Goal: Task Accomplishment & Management: Use online tool/utility

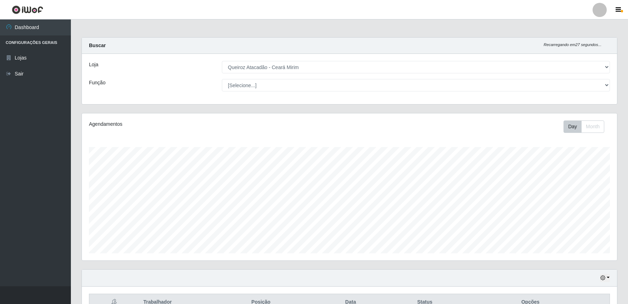
select select "465"
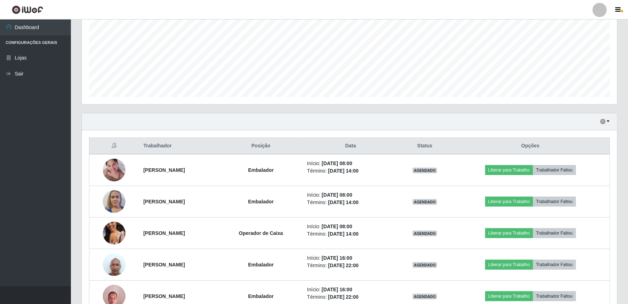
scroll to position [147, 535]
click at [608, 122] on button "button" at bounding box center [605, 122] width 10 height 8
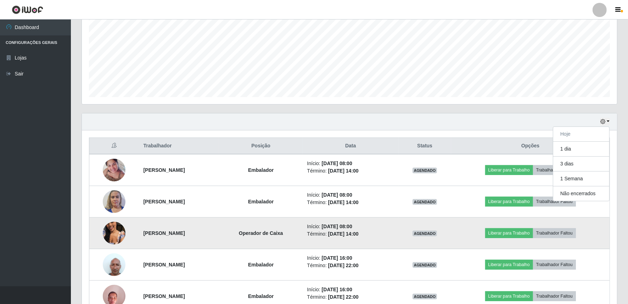
scroll to position [261, 0]
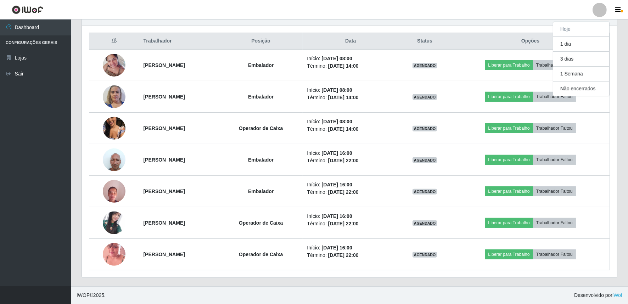
click at [626, 26] on div "Carregando... Buscar Recarregando em 0 segundos... Loja [Selecione...] Queiroz …" at bounding box center [349, 31] width 557 height 510
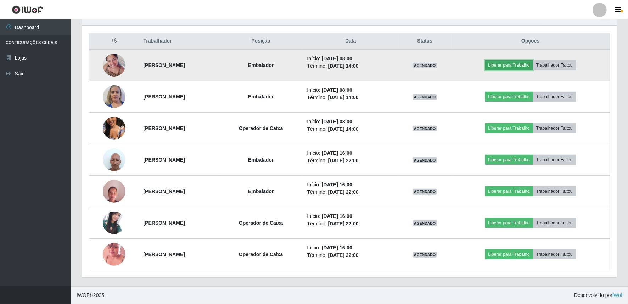
click at [515, 62] on button "Liberar para Trabalho" at bounding box center [509, 65] width 48 height 10
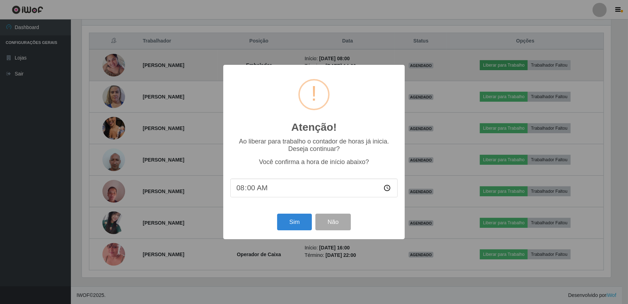
scroll to position [147, 530]
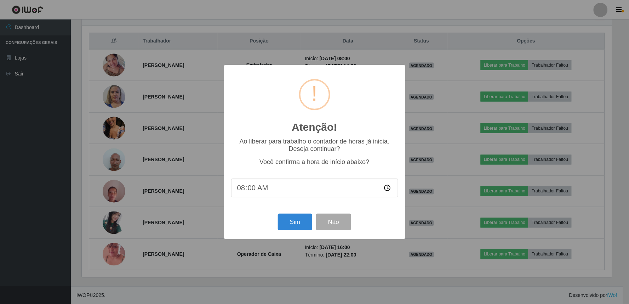
click at [251, 189] on input "08:00" at bounding box center [314, 187] width 167 height 19
type input "08:18"
click at [292, 227] on button "Sim" at bounding box center [295, 222] width 34 height 17
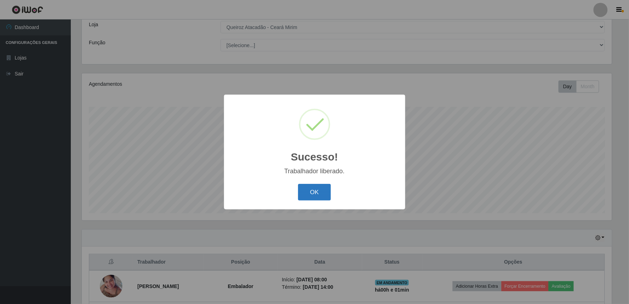
click at [317, 193] on button "OK" at bounding box center [314, 192] width 33 height 17
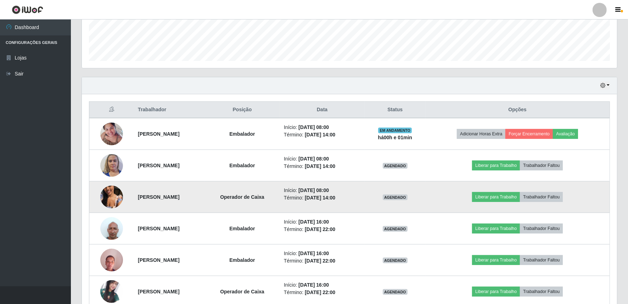
scroll to position [197, 0]
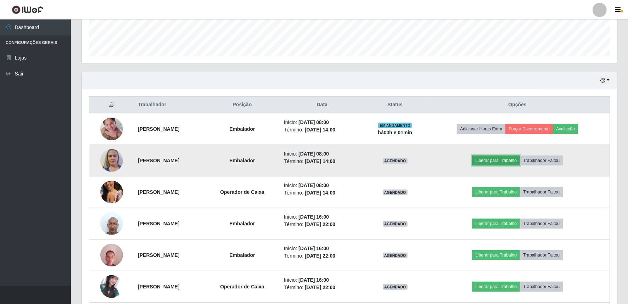
click at [516, 160] on button "Liberar para Trabalho" at bounding box center [496, 160] width 48 height 10
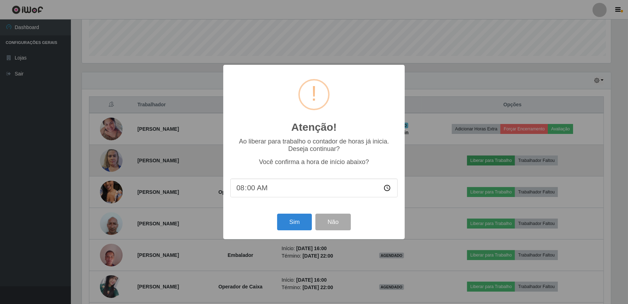
scroll to position [147, 530]
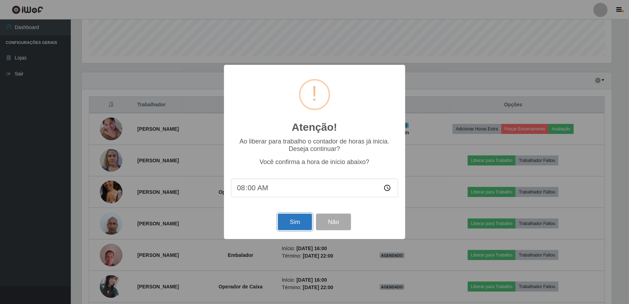
click at [295, 227] on button "Sim" at bounding box center [295, 222] width 34 height 17
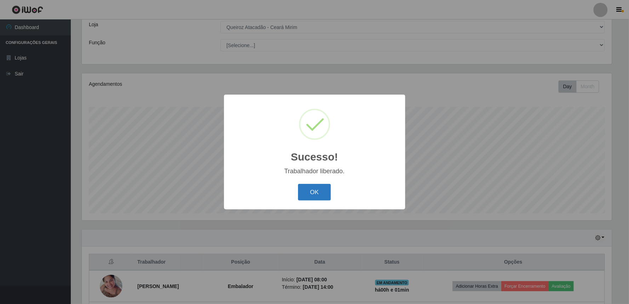
click at [313, 196] on button "OK" at bounding box center [314, 192] width 33 height 17
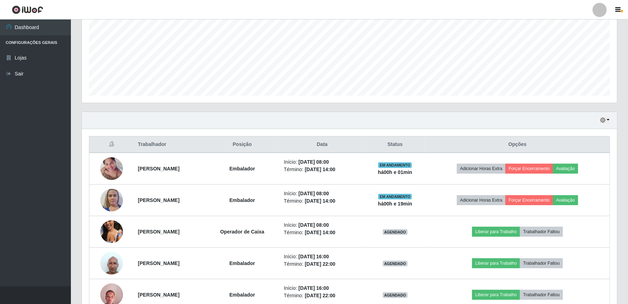
scroll to position [197, 0]
